Goal: Task Accomplishment & Management: Manage account settings

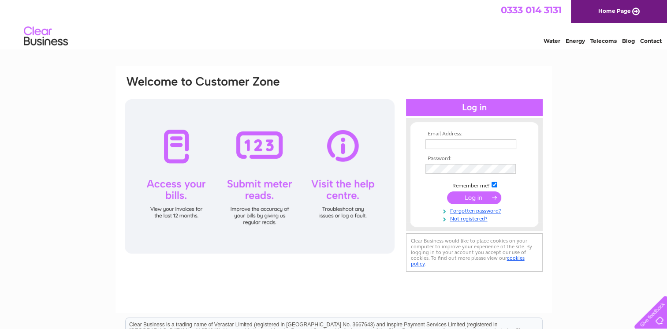
type input "[EMAIL_ADDRESS][DOMAIN_NAME]"
click at [479, 199] on input "submit" at bounding box center [474, 197] width 54 height 12
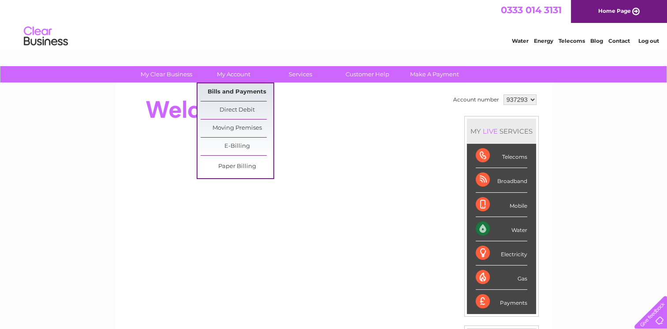
click at [228, 92] on link "Bills and Payments" at bounding box center [236, 92] width 73 height 18
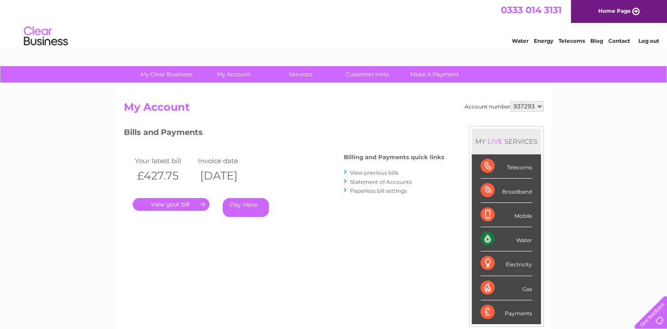
click at [186, 205] on link "." at bounding box center [171, 204] width 77 height 13
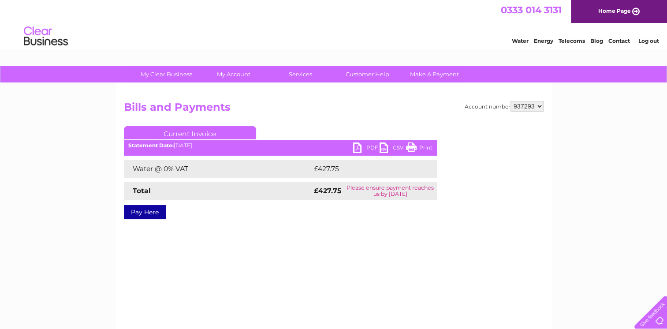
click at [358, 150] on link "PDF" at bounding box center [366, 148] width 26 height 13
